Goal: Check status: Check status

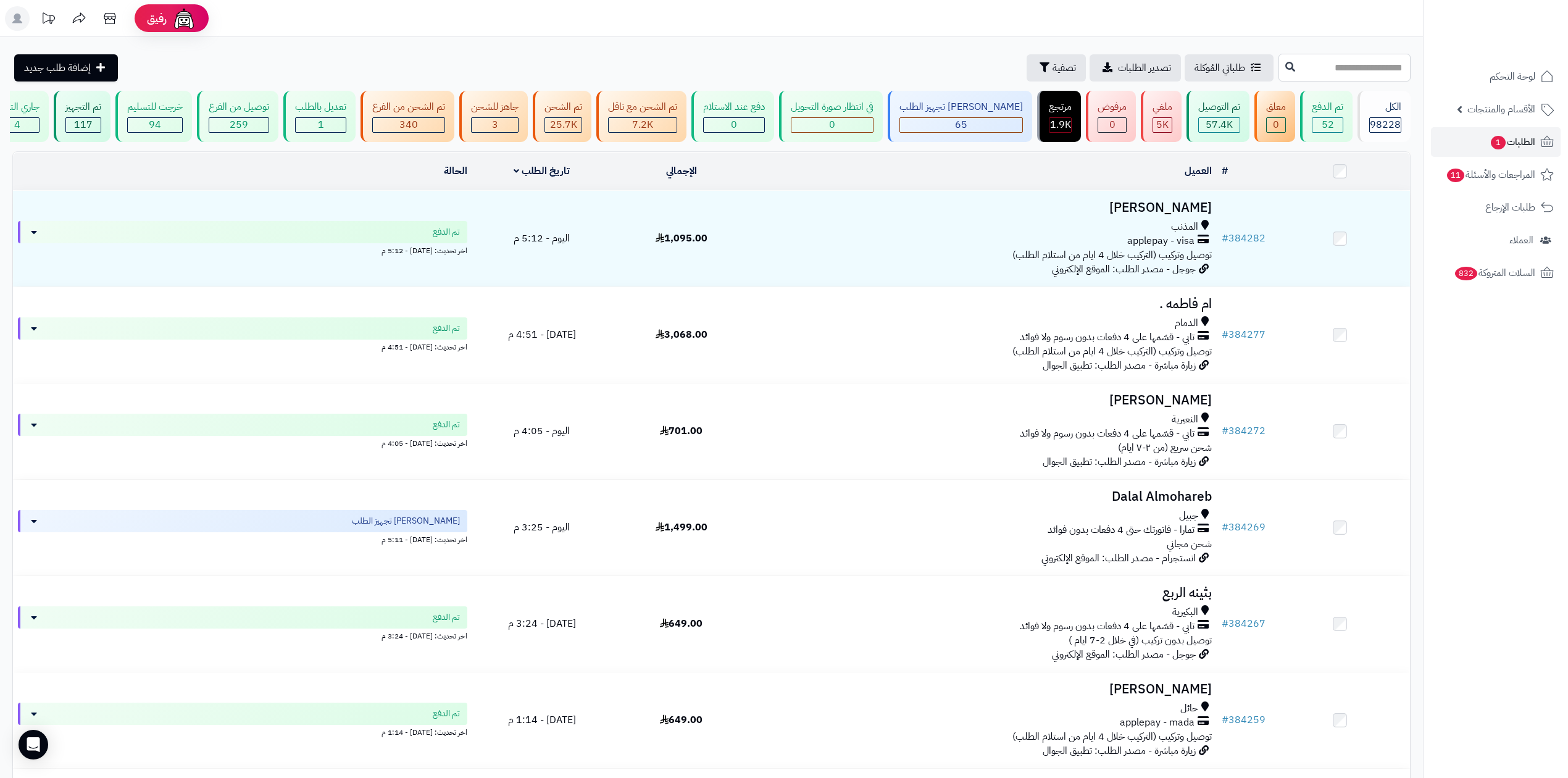
click at [1339, 63] on input "text" at bounding box center [1345, 67] width 132 height 28
type input "******"
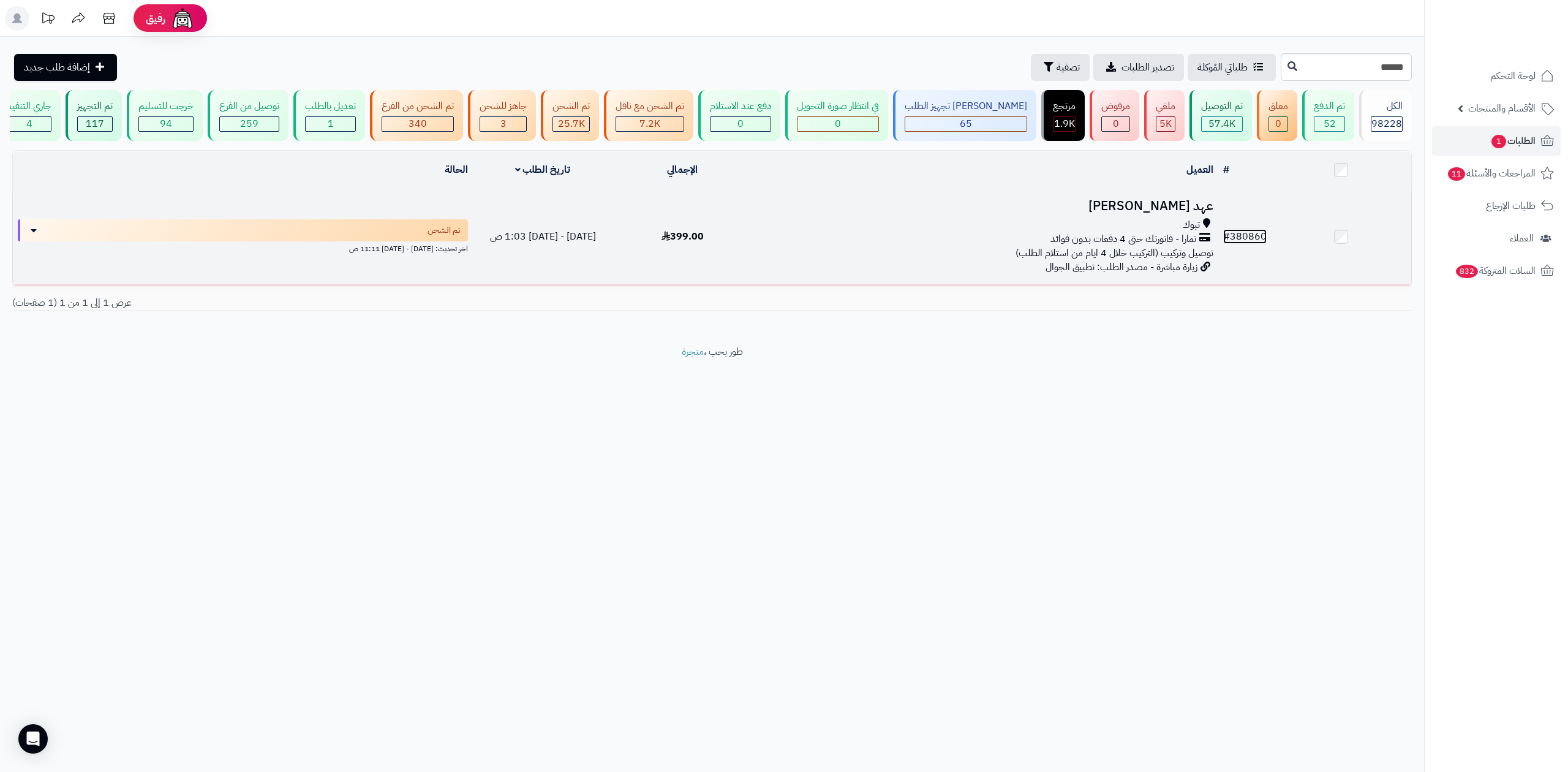
click at [1245, 229] on link "# 380860" at bounding box center [1245, 236] width 44 height 15
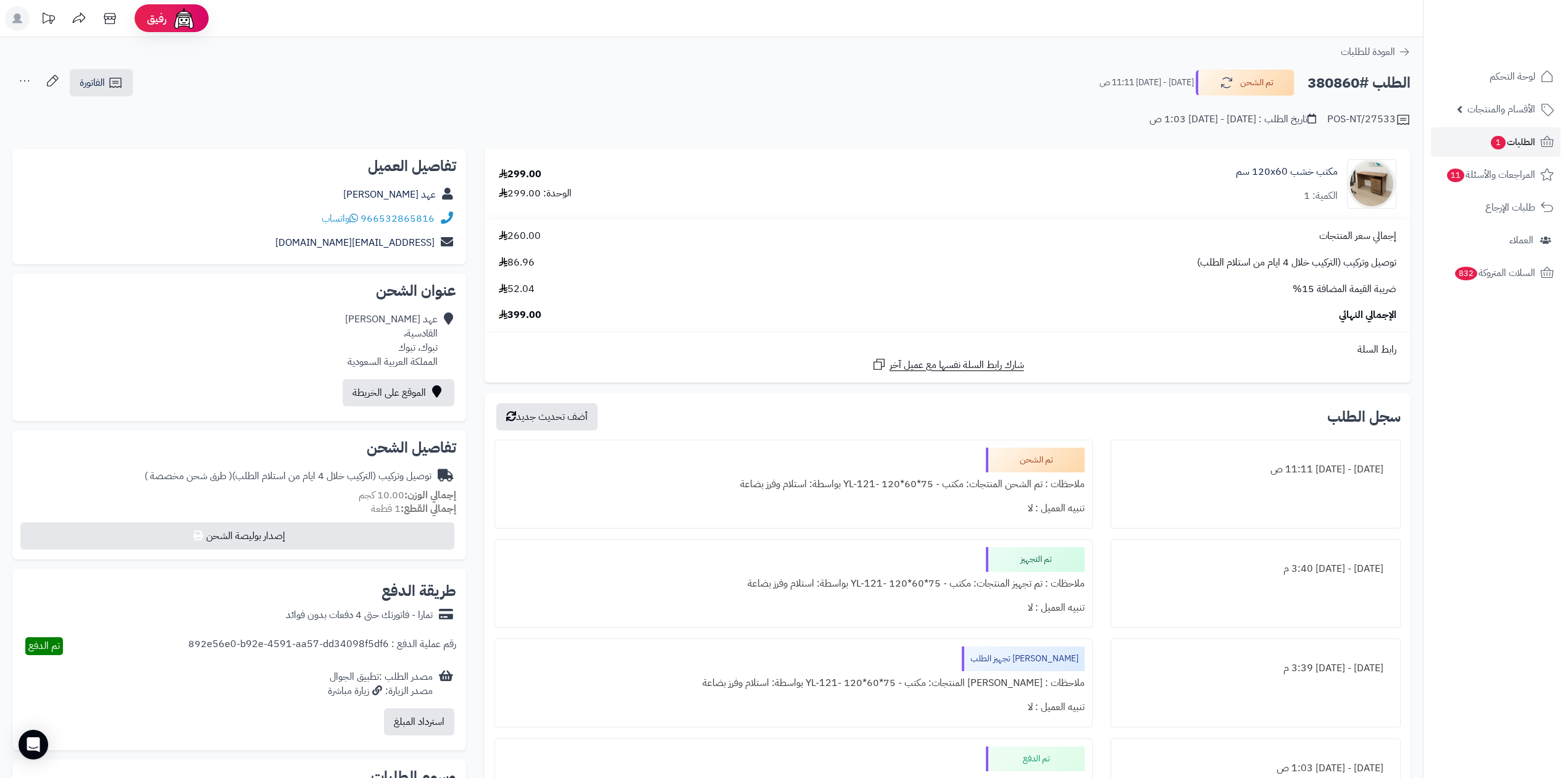
click at [1319, 84] on h2 "الطلب #380860" at bounding box center [1359, 83] width 103 height 26
click at [1322, 85] on h2 "الطلب #380860" at bounding box center [1359, 83] width 103 height 26
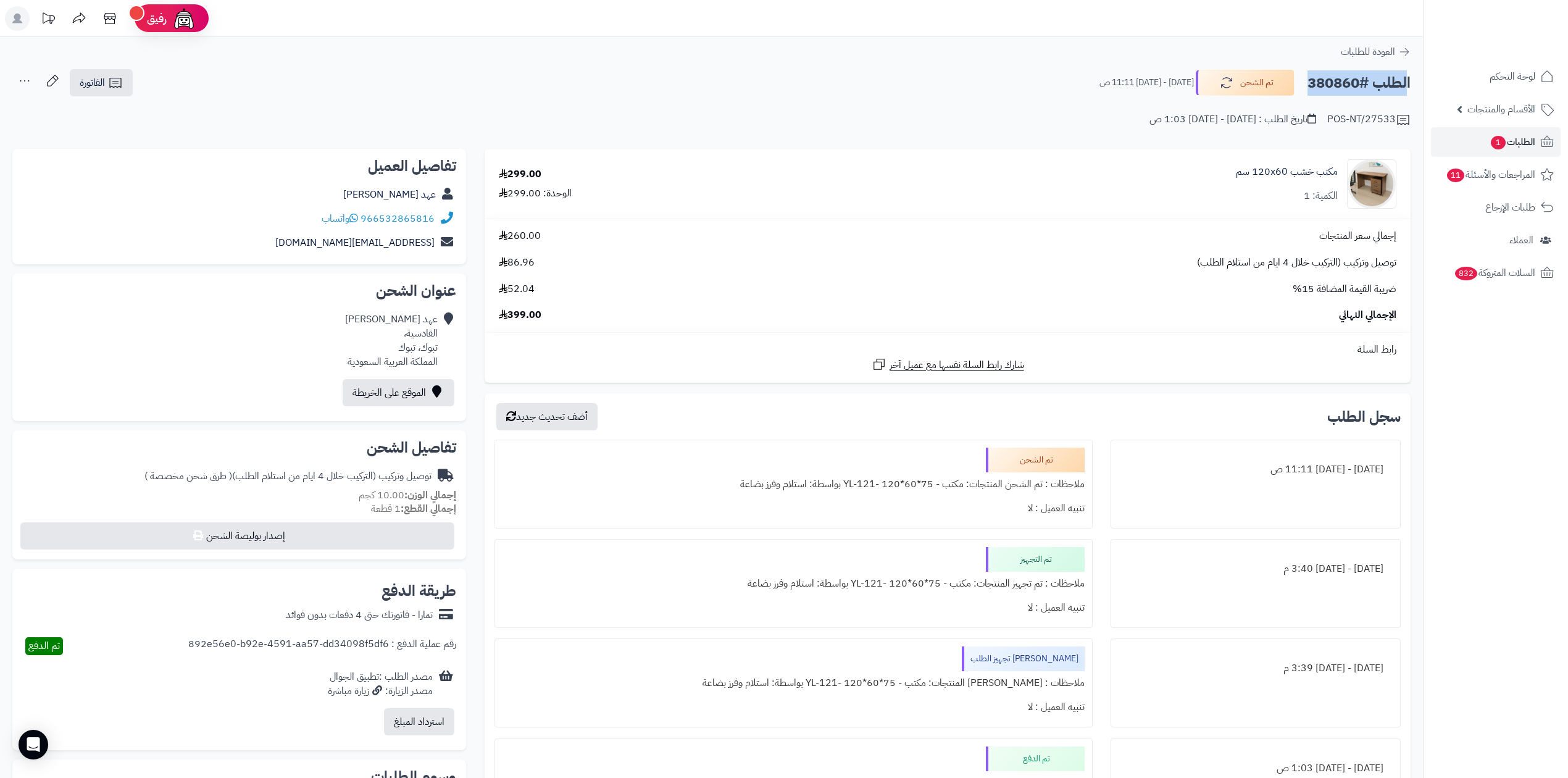
click at [1341, 74] on h2 "الطلب #380860" at bounding box center [1359, 83] width 103 height 26
click at [1511, 153] on link "الطلبات 1" at bounding box center [1496, 142] width 130 height 30
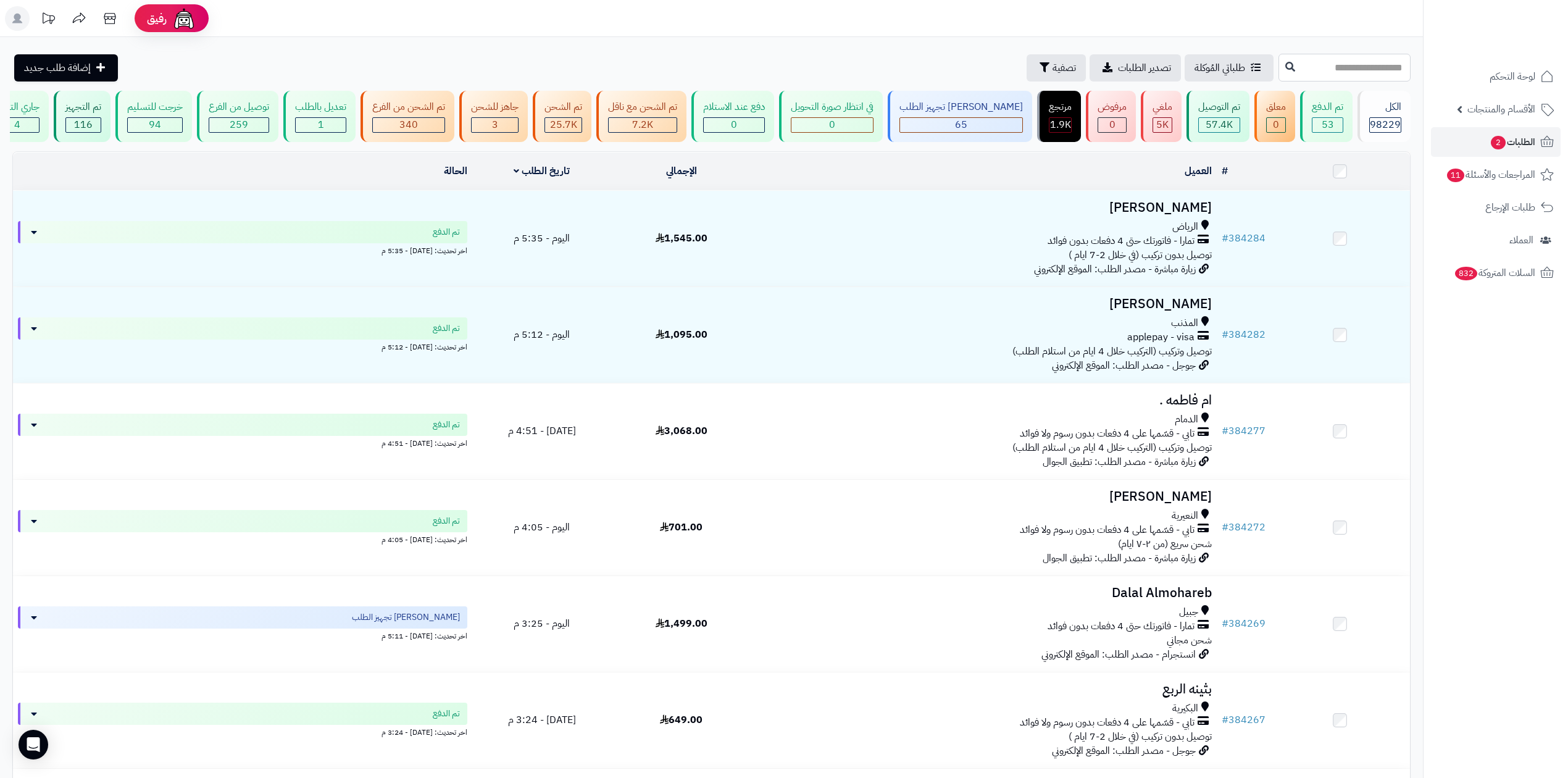
click at [1354, 67] on input "text" at bounding box center [1345, 67] width 132 height 28
type input "******"
click at [1285, 70] on icon at bounding box center [1290, 66] width 10 height 10
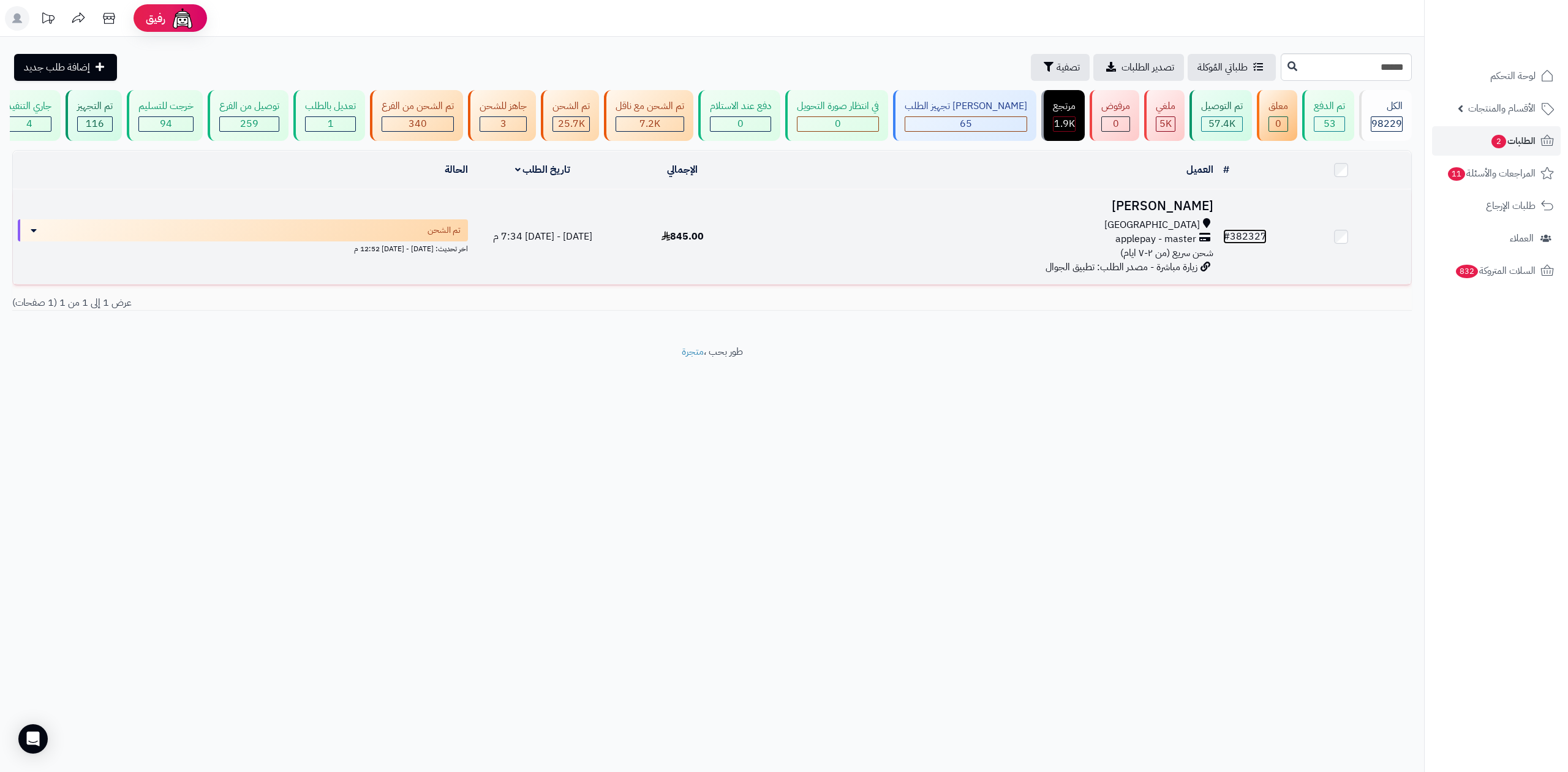
click at [1239, 233] on link "# 382327" at bounding box center [1245, 236] width 44 height 15
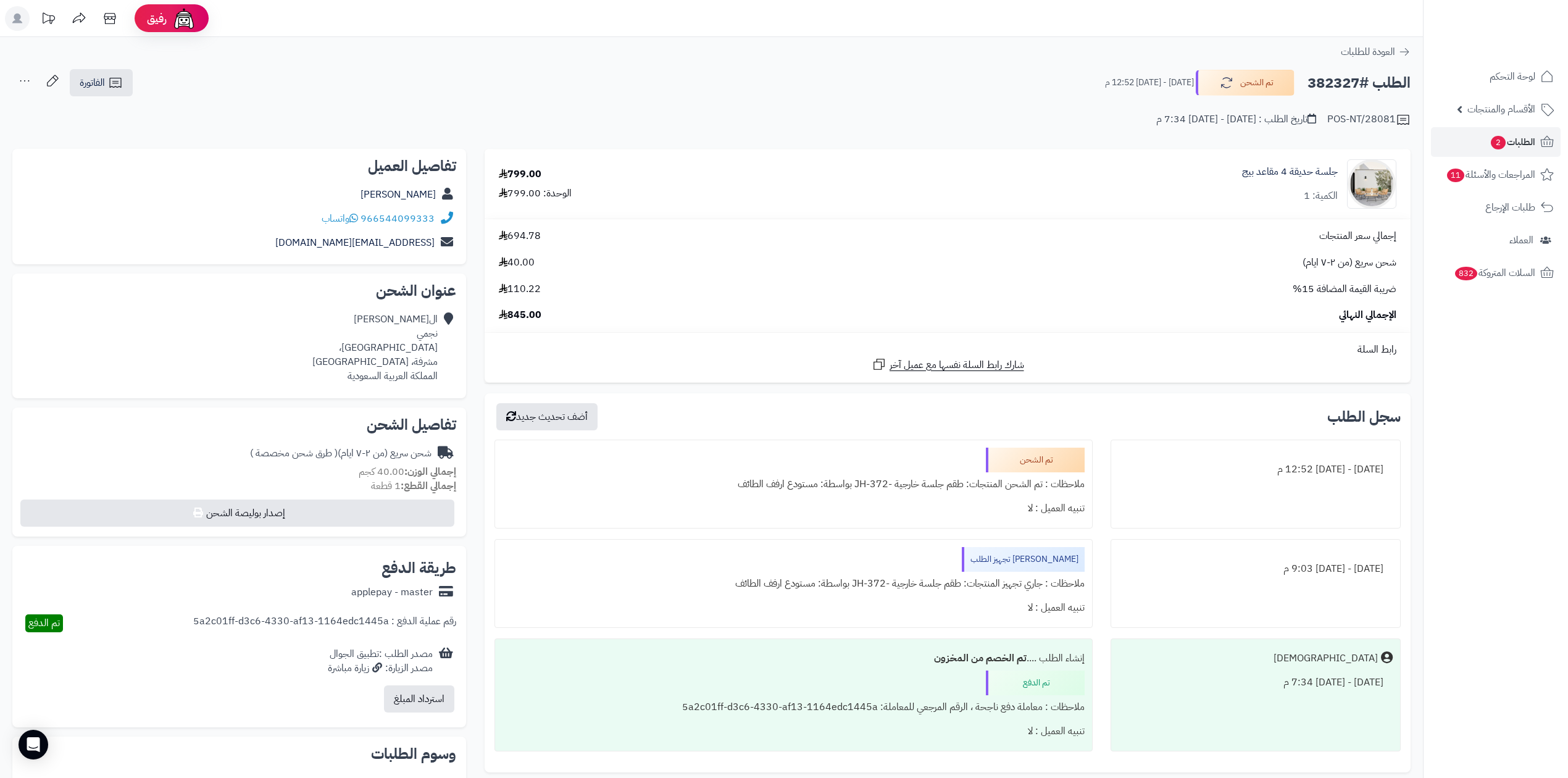
click at [1336, 82] on h2 "الطلب #382327" at bounding box center [1359, 83] width 103 height 26
copy h2 "382327"
click at [1527, 140] on span "الطلبات 2" at bounding box center [1513, 142] width 46 height 18
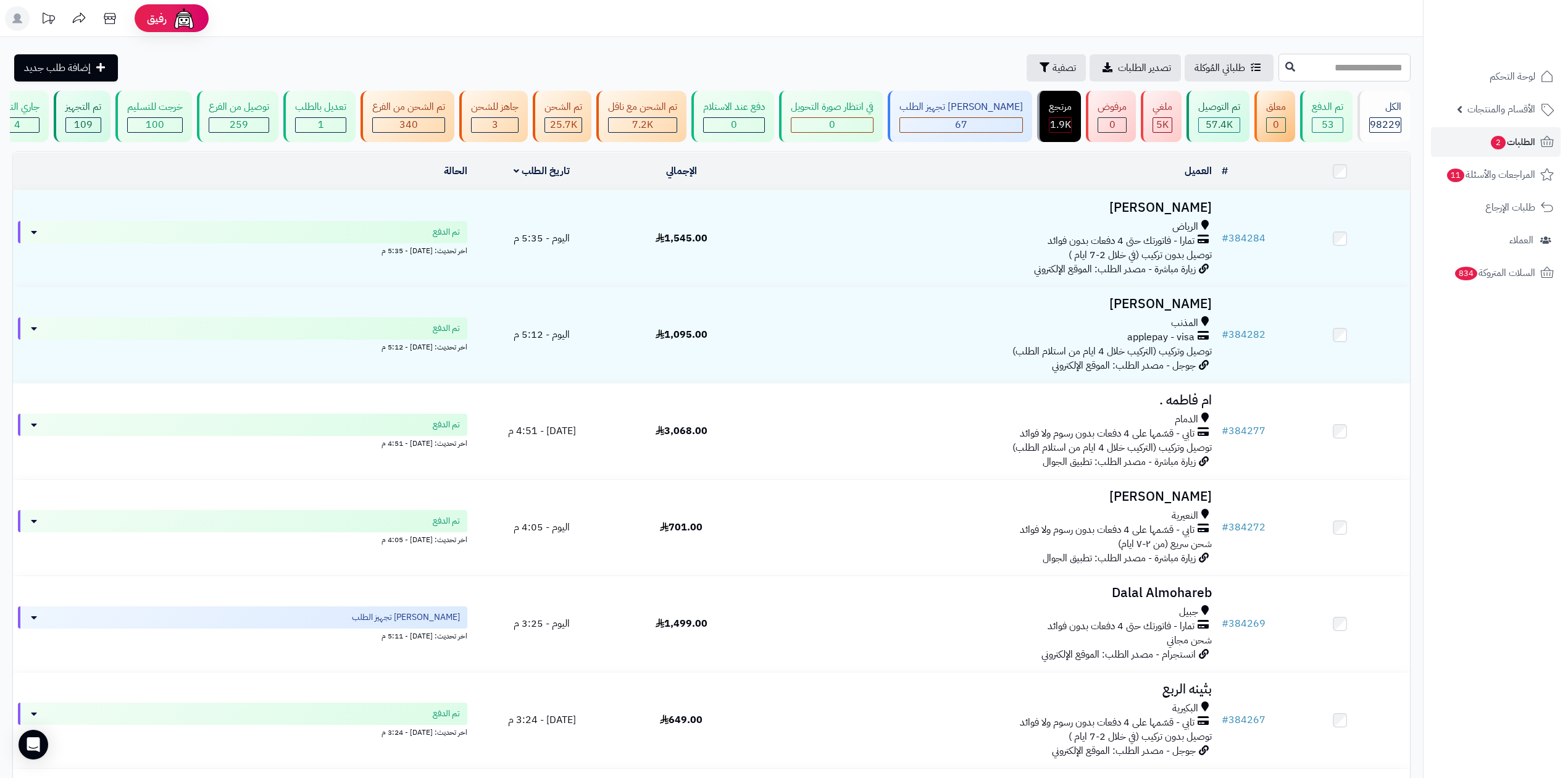
click at [1324, 72] on input "text" at bounding box center [1345, 67] width 132 height 28
paste input "******"
type input "******"
click at [1281, 61] on button at bounding box center [1289, 66] width 18 height 24
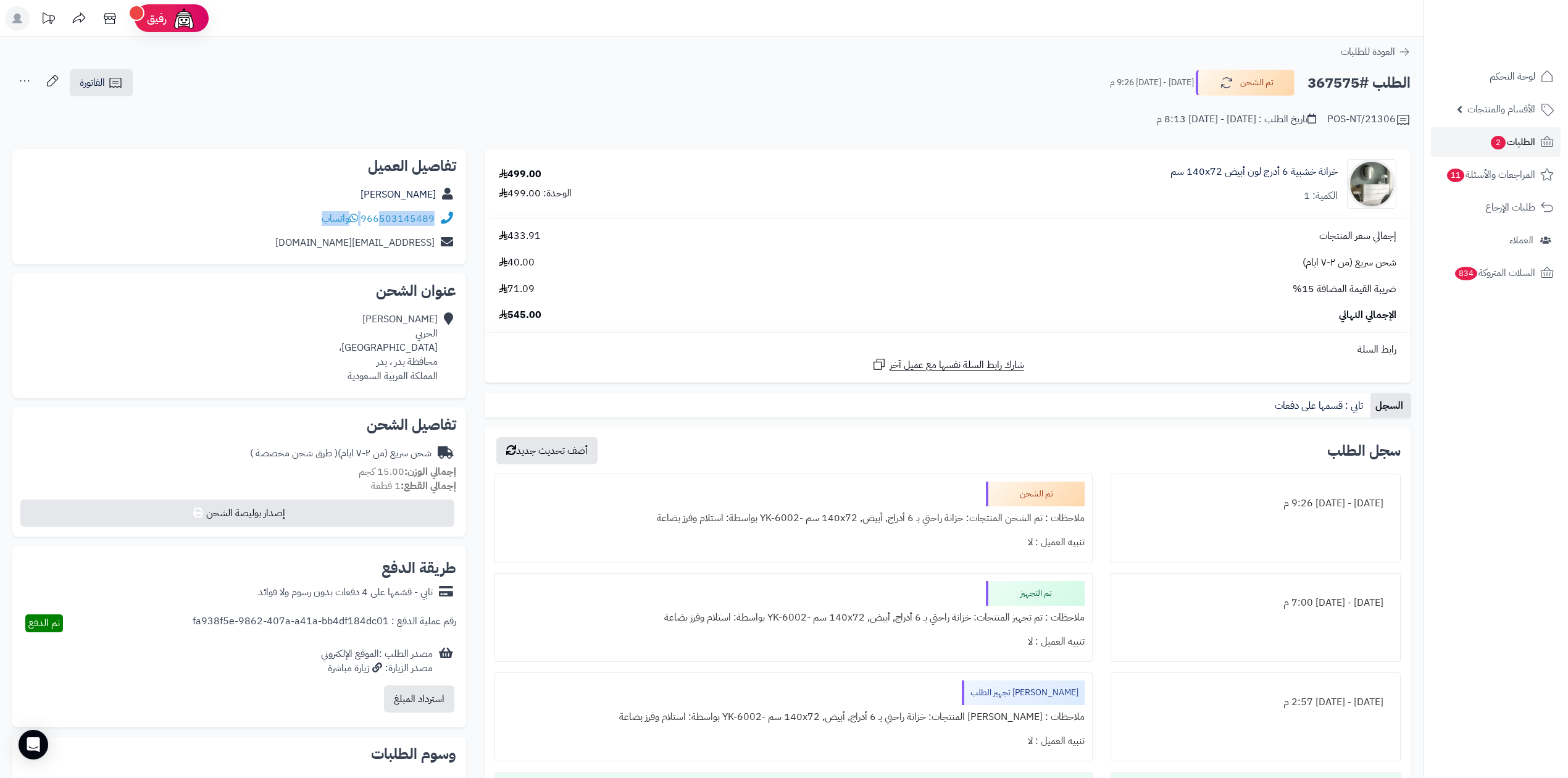
drag, startPoint x: 381, startPoint y: 228, endPoint x: 433, endPoint y: 238, distance: 53.0
click at [433, 238] on div "تفاصيل العميل [PERSON_NAME] 966503145489 واتساب [EMAIL_ADDRESS][DOMAIN_NAME]" at bounding box center [239, 206] width 453 height 116
click at [331, 116] on div "POS-NT/21306 تاريخ الطلب : [DATE] - [DATE] 8:13 م" at bounding box center [711, 113] width 1398 height 30
drag, startPoint x: 384, startPoint y: 227, endPoint x: 410, endPoint y: 223, distance: 26.3
click at [410, 223] on div "966503145489 واتساب" at bounding box center [239, 219] width 434 height 24
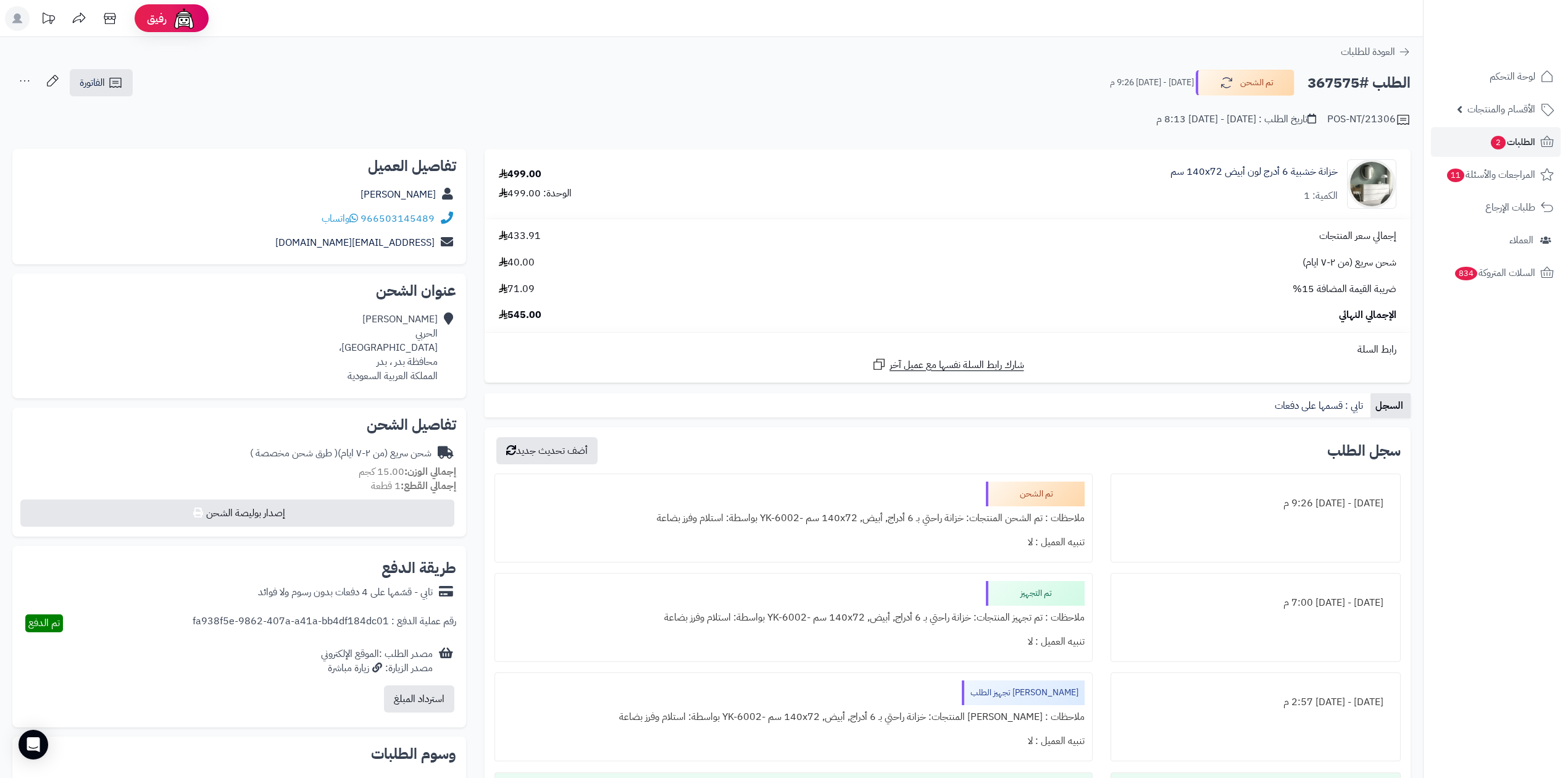
click at [447, 109] on div "POS-NT/21306 تاريخ الطلب : [DATE] - [DATE] 8:13 م" at bounding box center [711, 113] width 1398 height 30
drag, startPoint x: 381, startPoint y: 227, endPoint x: 435, endPoint y: 229, distance: 54.0
click at [435, 229] on div "966503145489 واتساب" at bounding box center [239, 219] width 434 height 24
drag, startPoint x: 403, startPoint y: 250, endPoint x: 412, endPoint y: 229, distance: 22.8
drag, startPoint x: 412, startPoint y: 229, endPoint x: 417, endPoint y: 215, distance: 14.9
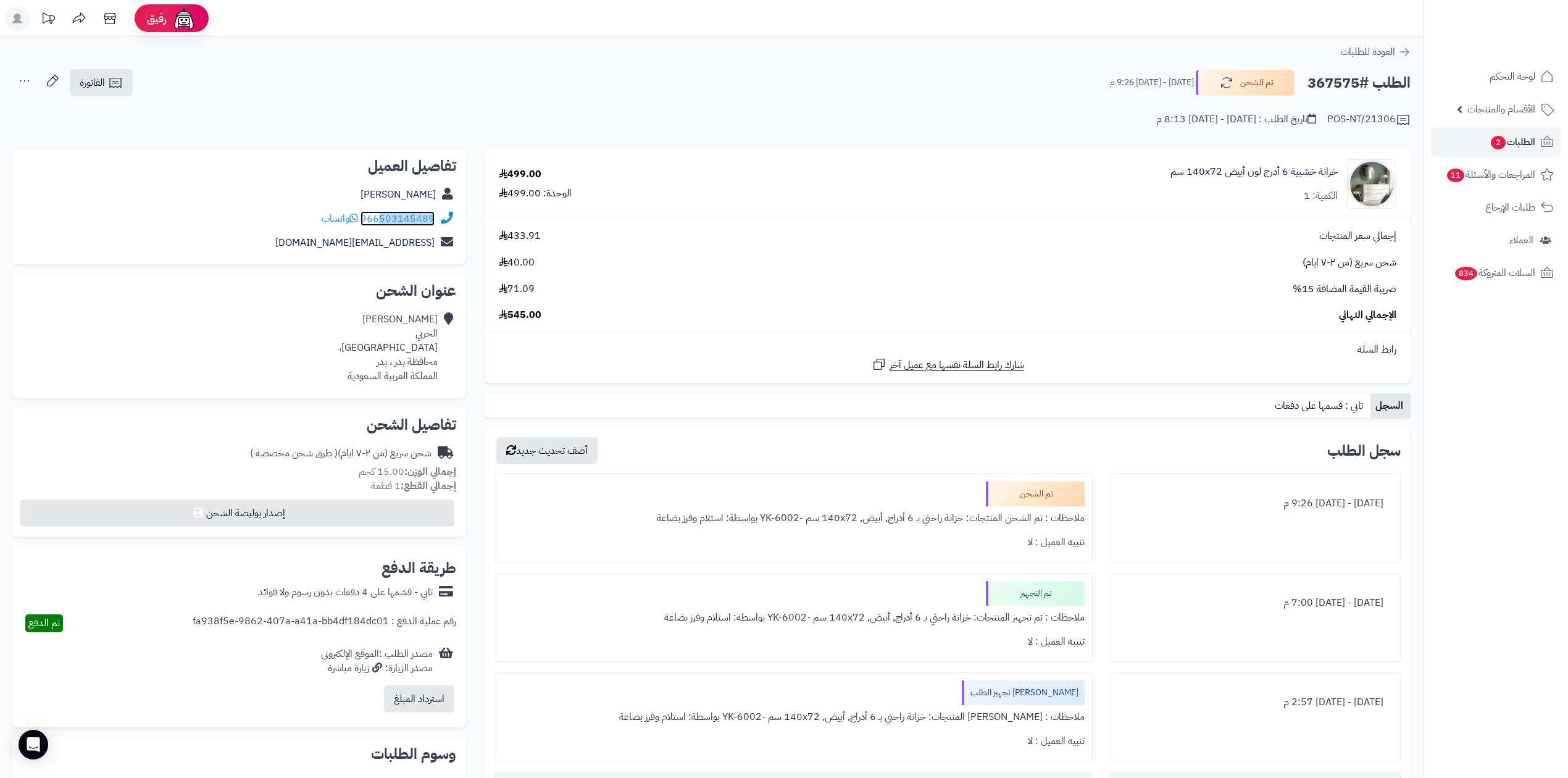
copy link "503145489"
